Goal: Task Accomplishment & Management: Manage account settings

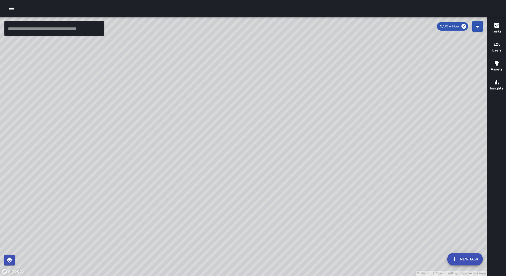
drag, startPoint x: 11, startPoint y: 6, endPoint x: 16, endPoint y: 14, distance: 9.9
click at [11, 6] on icon "button" at bounding box center [11, 8] width 6 height 6
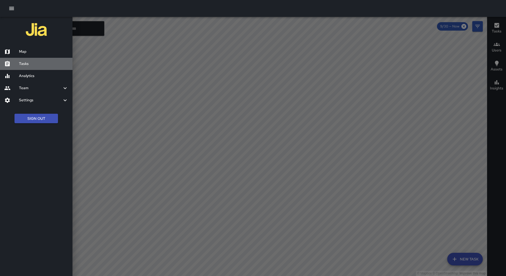
click at [28, 63] on h6 "Tasks" at bounding box center [43, 64] width 49 height 6
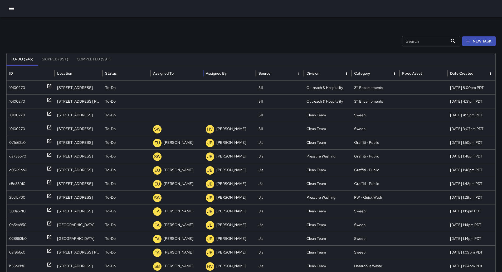
click at [173, 71] on div "Assigned To" at bounding box center [163, 73] width 21 height 5
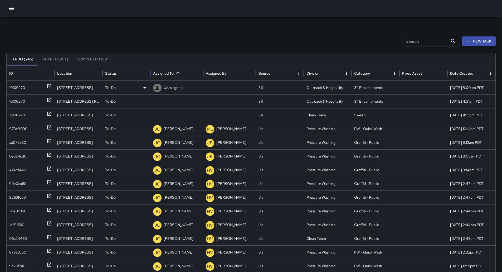
click at [29, 88] on div "10100270" at bounding box center [30, 87] width 43 height 13
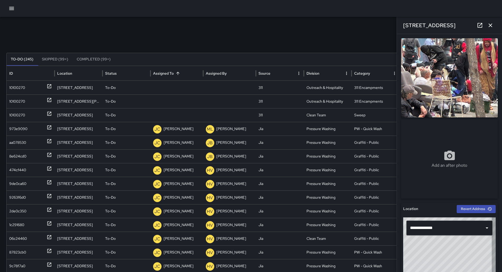
type input "**********"
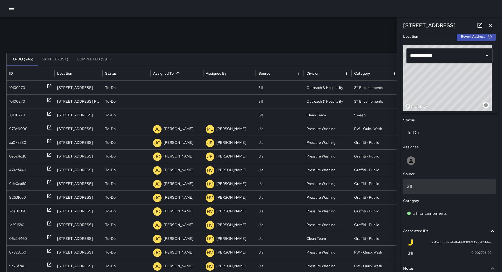
scroll to position [134, 0]
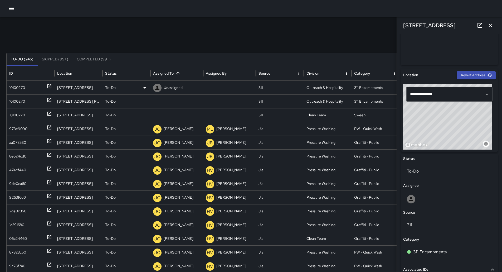
click at [170, 83] on p "Unassigned" at bounding box center [173, 87] width 19 height 13
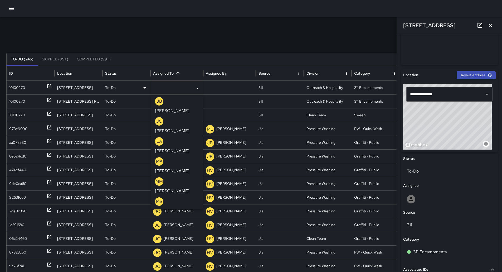
scroll to position [211, 0]
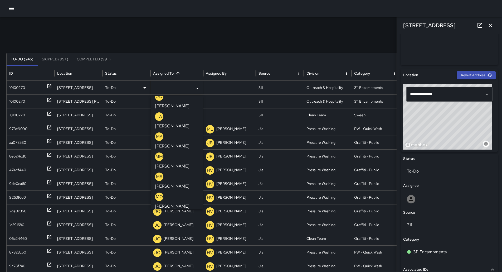
click at [177, 223] on p "[PERSON_NAME]" at bounding box center [172, 226] width 35 height 6
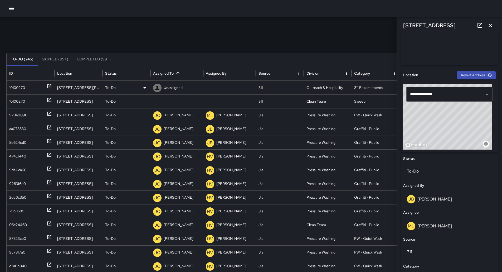
click at [29, 88] on div "10100270" at bounding box center [30, 87] width 43 height 13
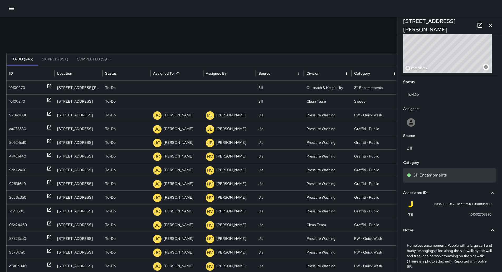
scroll to position [181, 0]
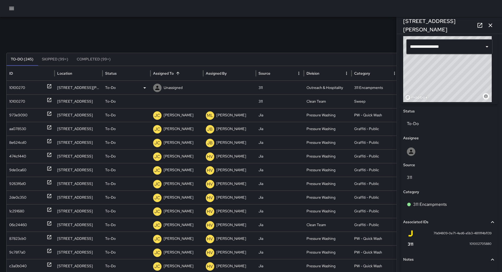
click at [178, 88] on p "Unassigned" at bounding box center [173, 87] width 19 height 13
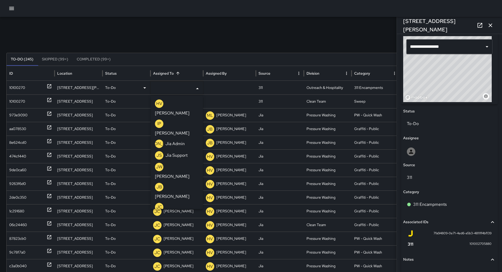
scroll to position [211, 0]
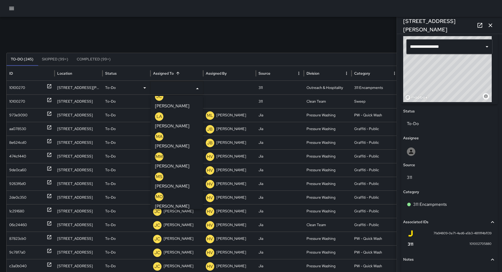
click at [176, 223] on p "[PERSON_NAME]" at bounding box center [172, 226] width 35 height 6
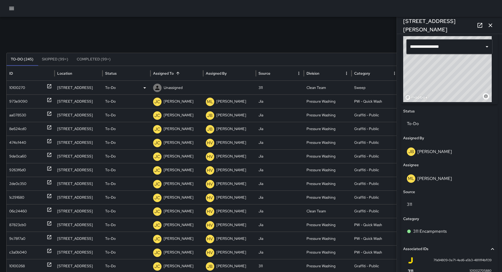
click at [36, 85] on div "10100270" at bounding box center [30, 87] width 43 height 13
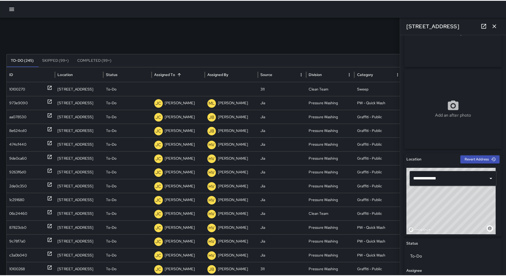
scroll to position [228, 0]
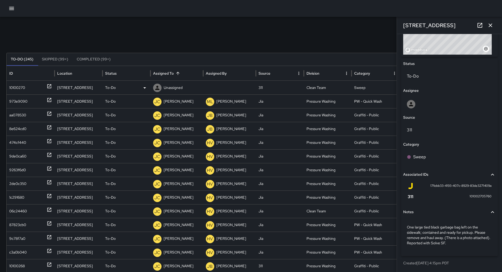
click at [139, 88] on div "To-Do" at bounding box center [126, 87] width 43 height 13
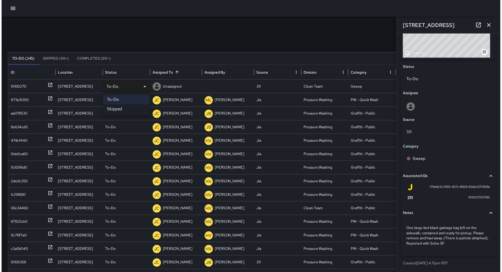
scroll to position [225, 0]
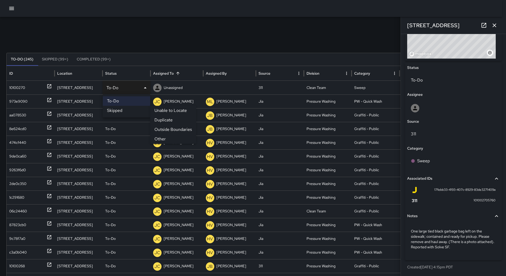
click at [165, 135] on li "Other" at bounding box center [173, 138] width 46 height 9
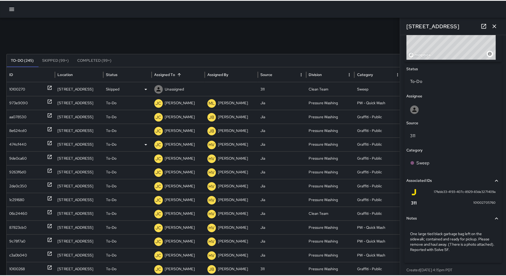
scroll to position [228, 0]
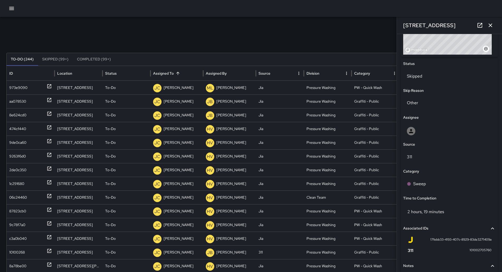
click at [16, 9] on button "button" at bounding box center [11, 8] width 11 height 11
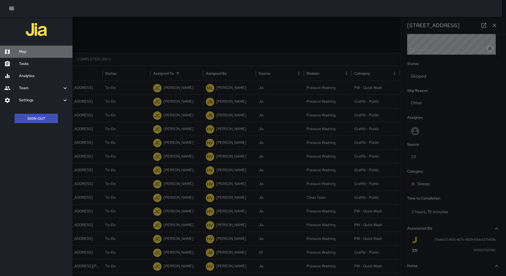
click at [34, 50] on h6 "Map" at bounding box center [43, 52] width 49 height 6
